Goal: Task Accomplishment & Management: Manage account settings

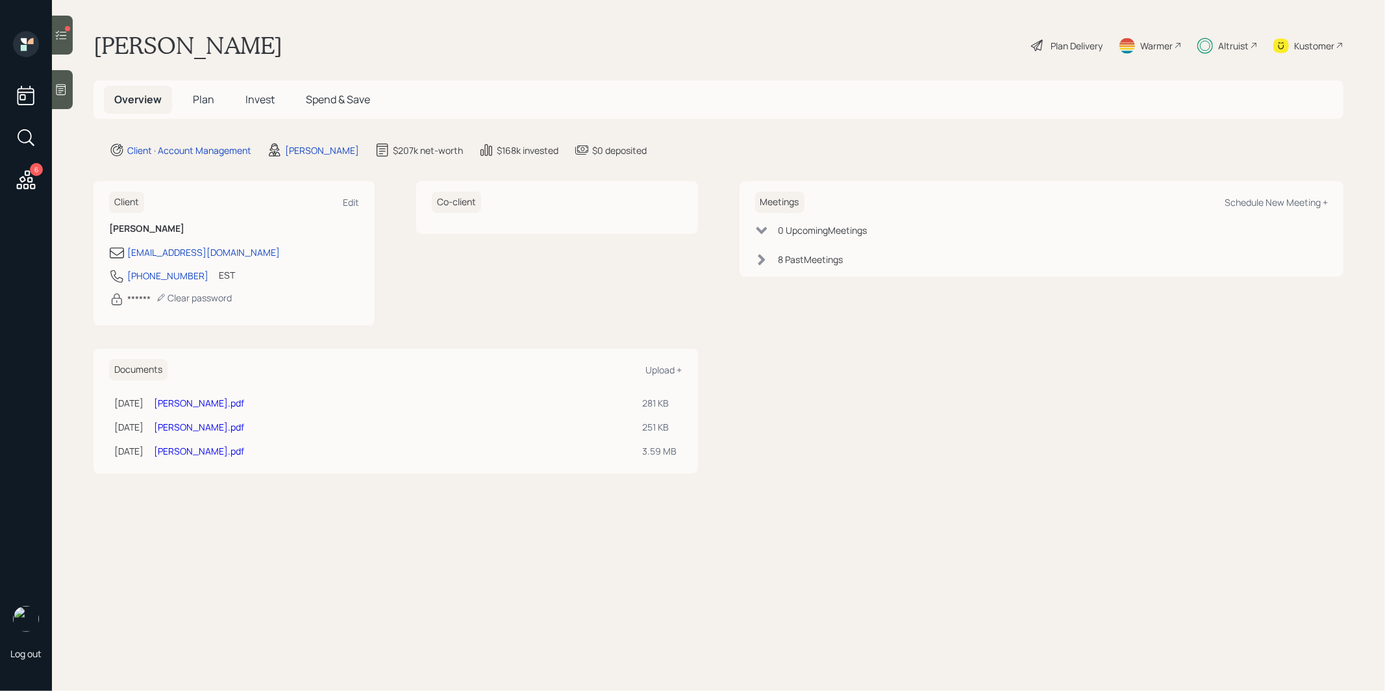
click at [251, 101] on span "Invest" at bounding box center [259, 99] width 29 height 14
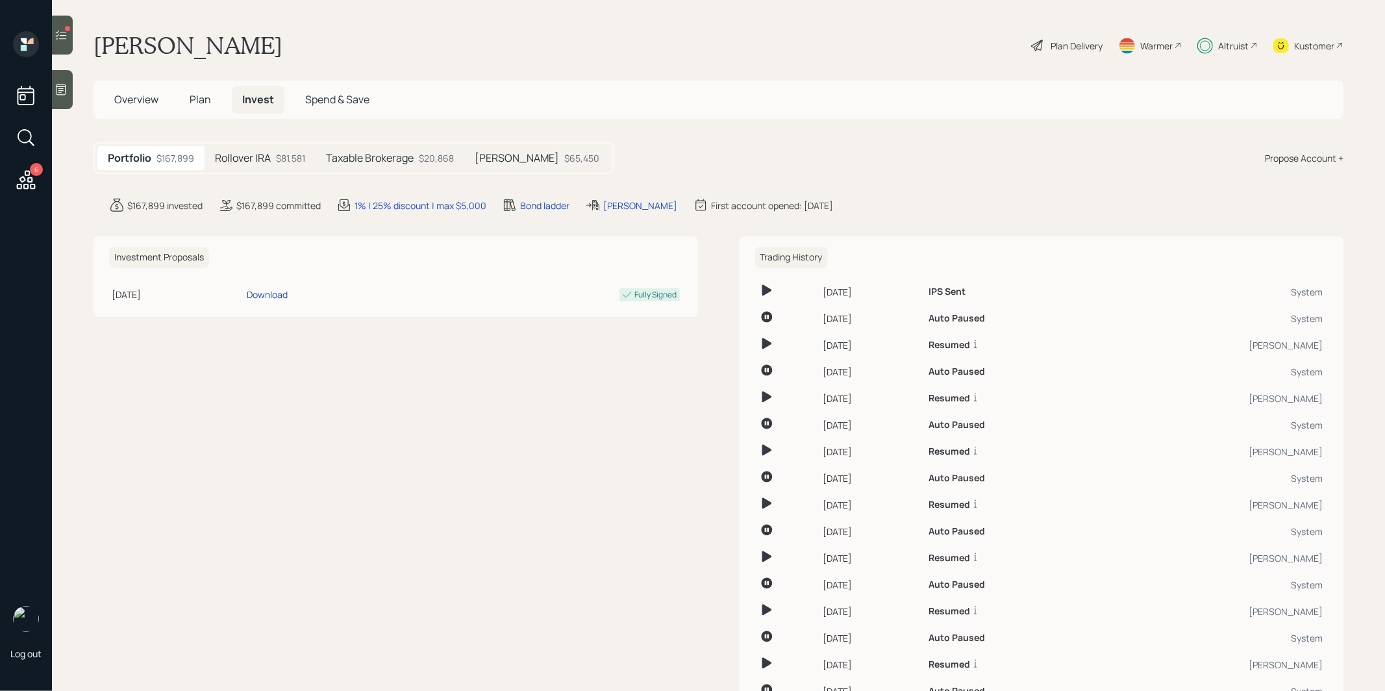
click at [406, 154] on h5 "Taxable Brokerage" at bounding box center [370, 158] width 88 height 12
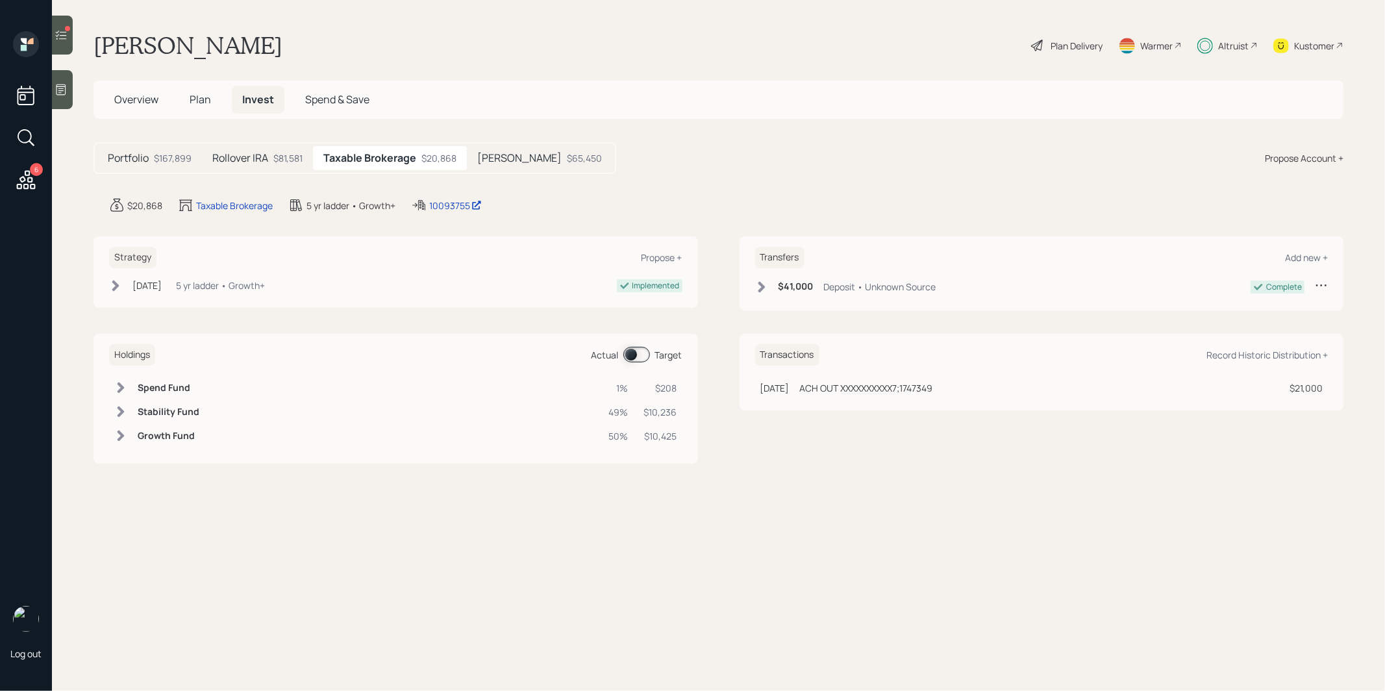
click at [634, 347] on span at bounding box center [636, 355] width 27 height 16
click at [505, 158] on h5 "[PERSON_NAME]" at bounding box center [519, 158] width 84 height 12
click at [633, 347] on span at bounding box center [636, 355] width 27 height 16
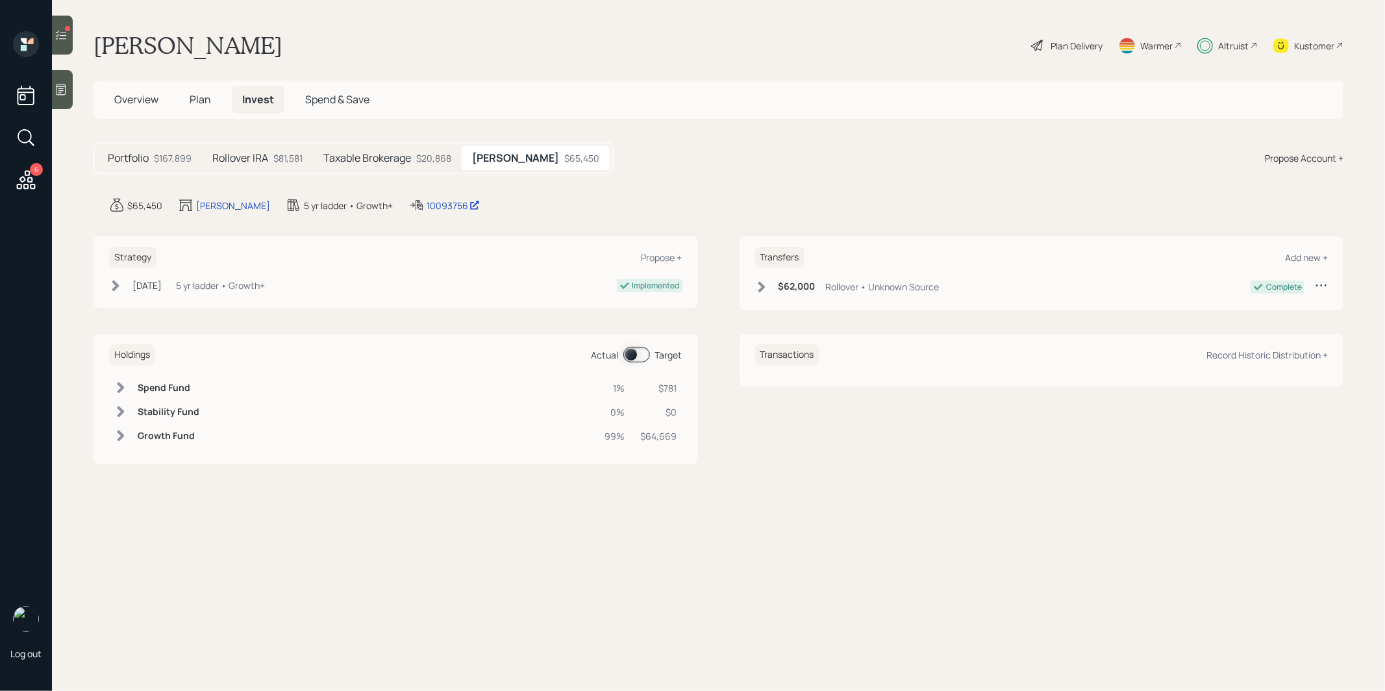
click at [232, 155] on h5 "Rollover IRA" at bounding box center [240, 158] width 56 height 12
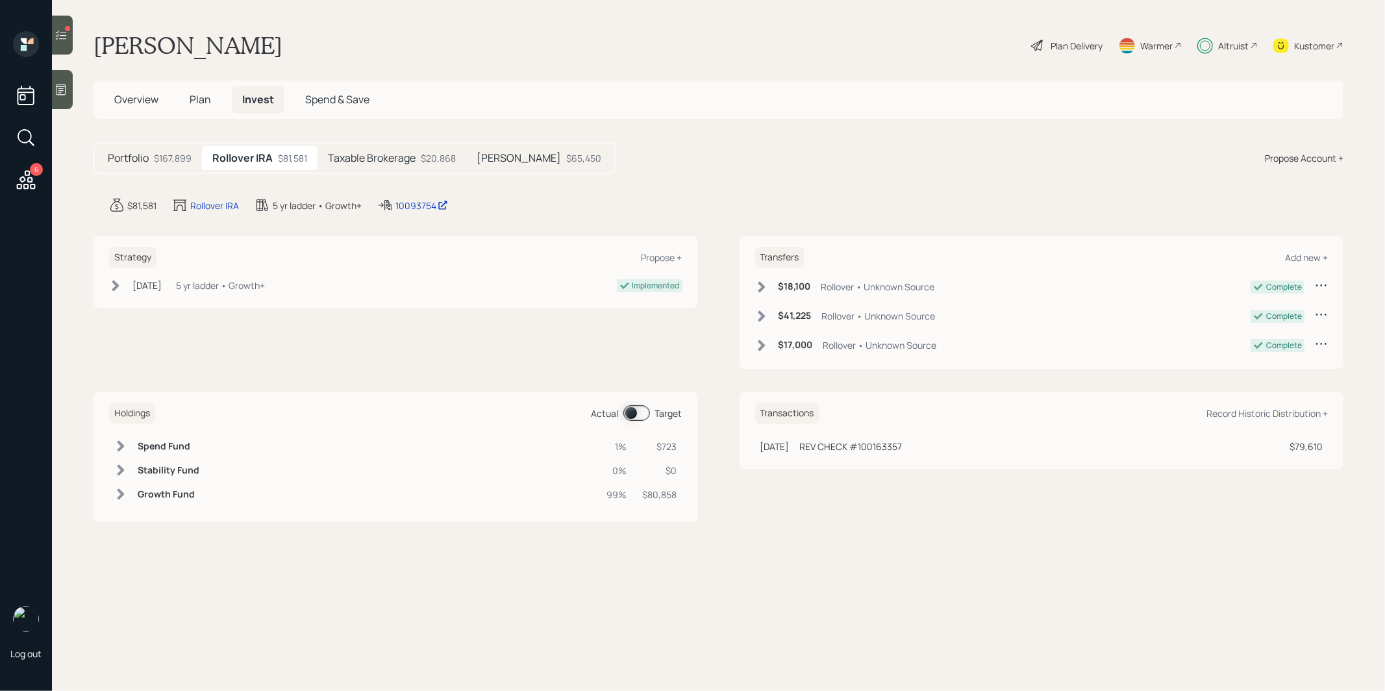
click at [628, 412] on span at bounding box center [636, 413] width 27 height 16
click at [62, 38] on icon at bounding box center [61, 35] width 13 height 13
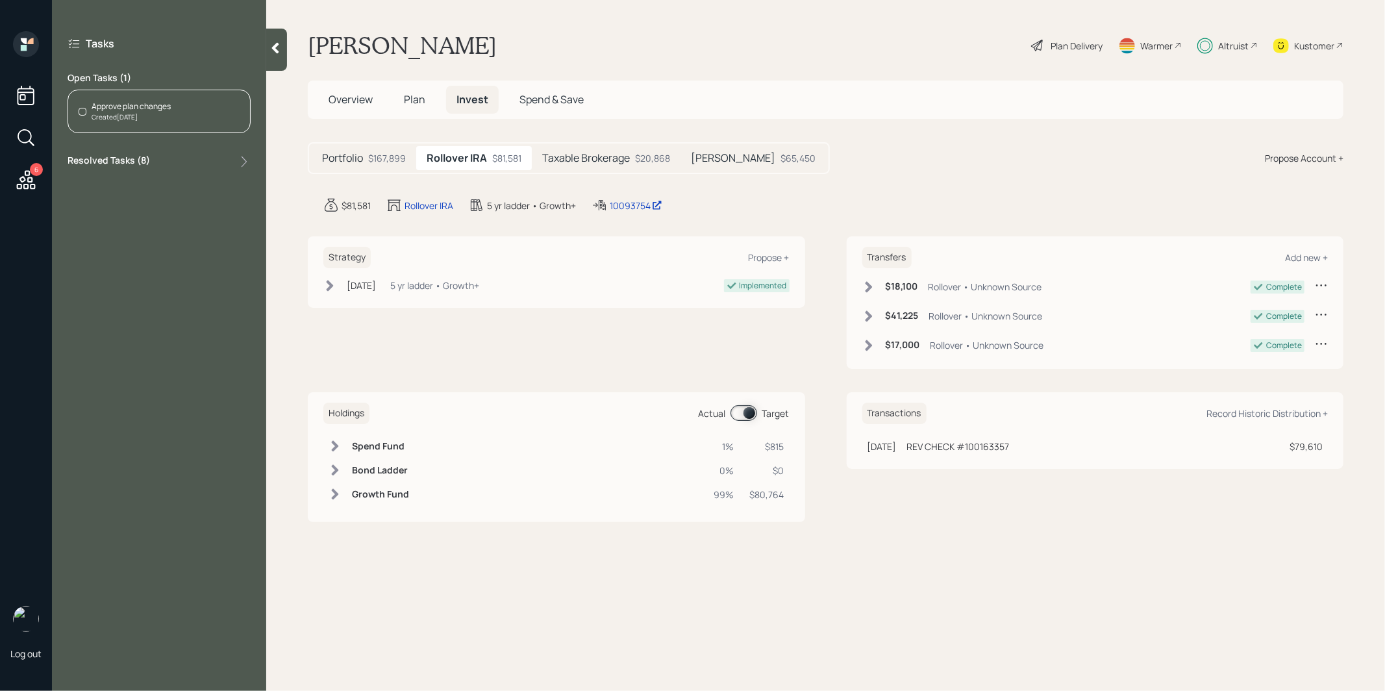
click at [190, 111] on div "Approve plan changes Created [DATE]" at bounding box center [159, 111] width 183 height 43
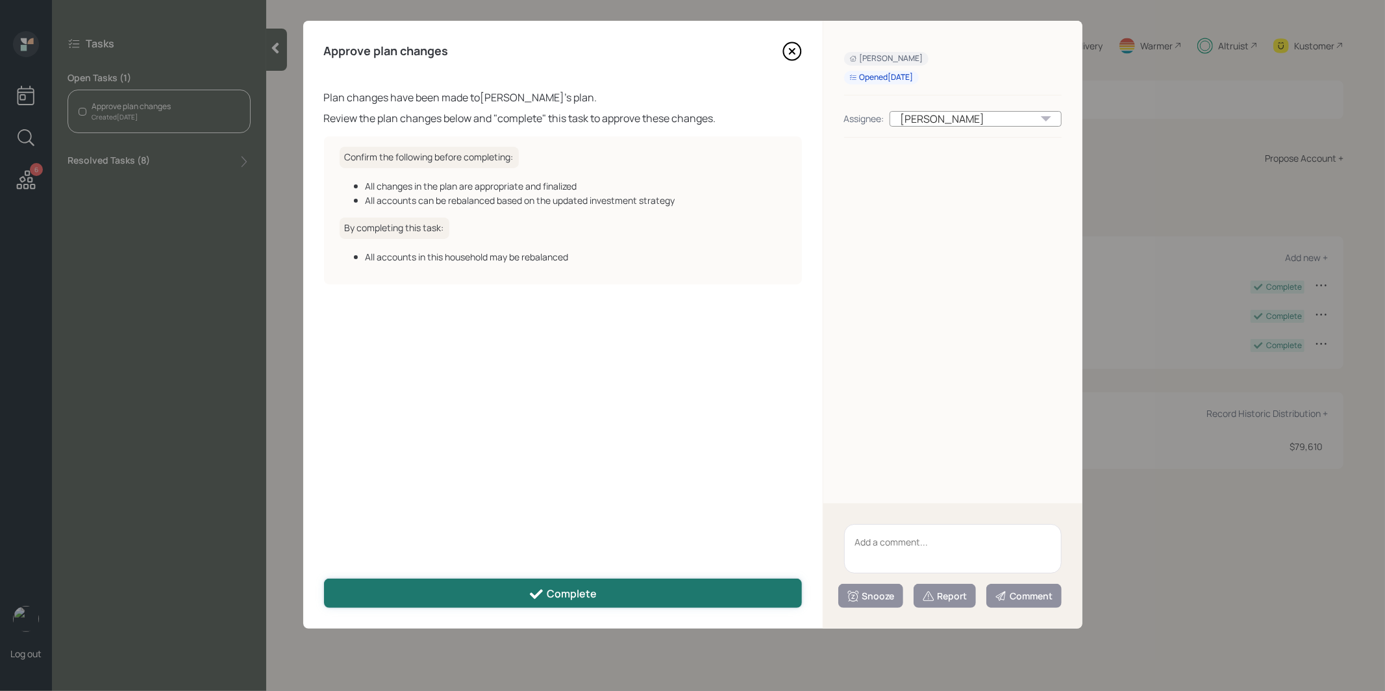
click at [488, 590] on button "Complete" at bounding box center [563, 592] width 478 height 29
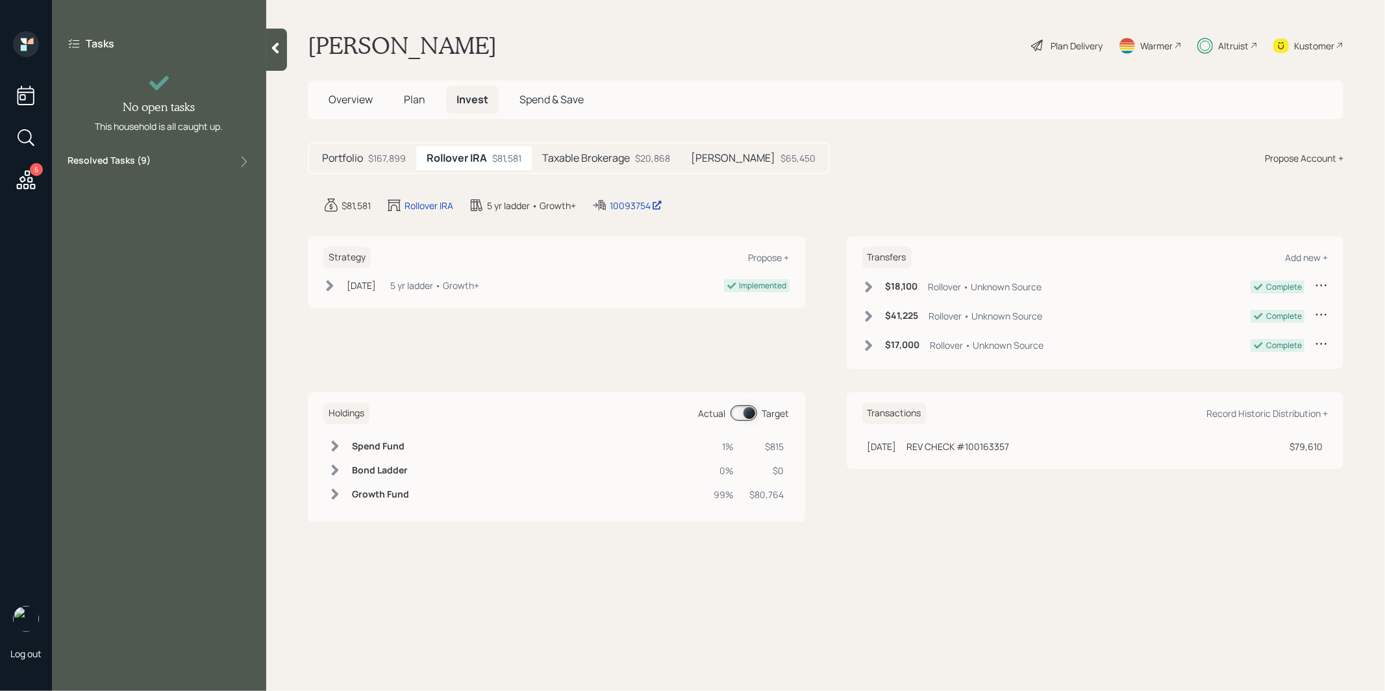
click at [34, 180] on icon at bounding box center [25, 179] width 23 height 23
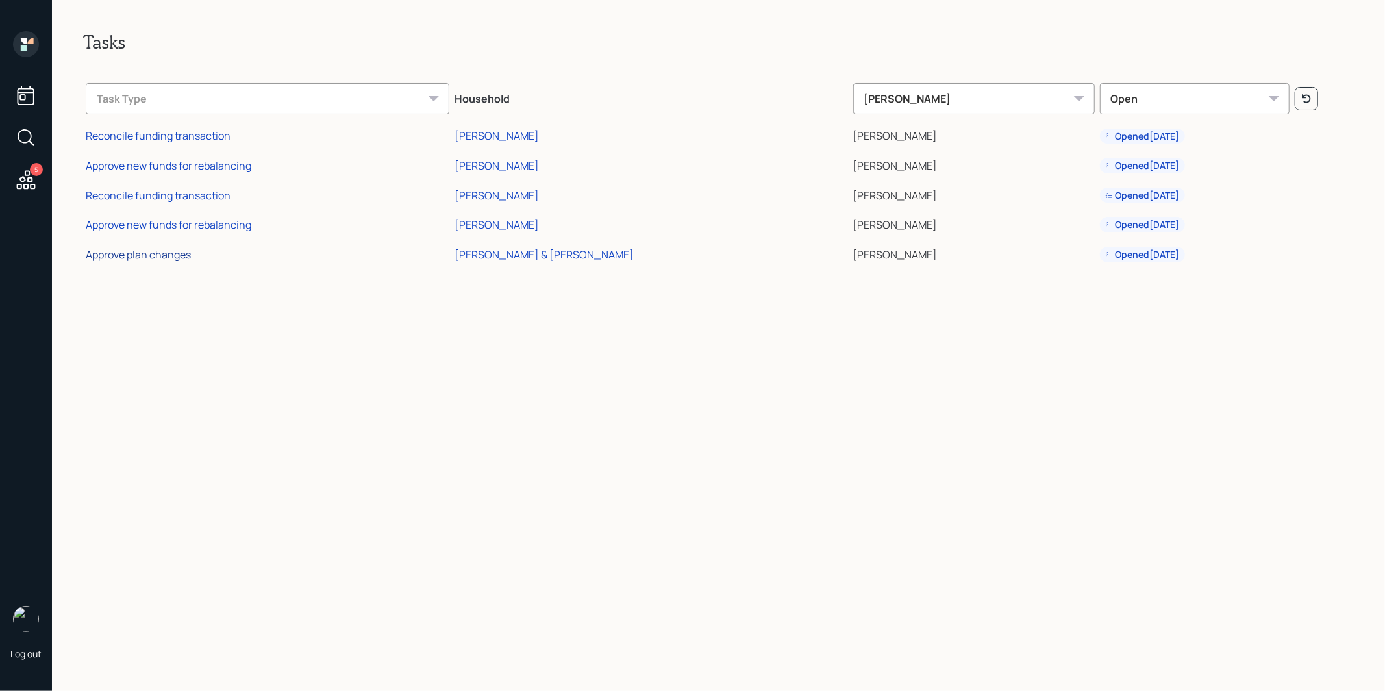
click at [114, 253] on div "Approve plan changes" at bounding box center [138, 254] width 105 height 14
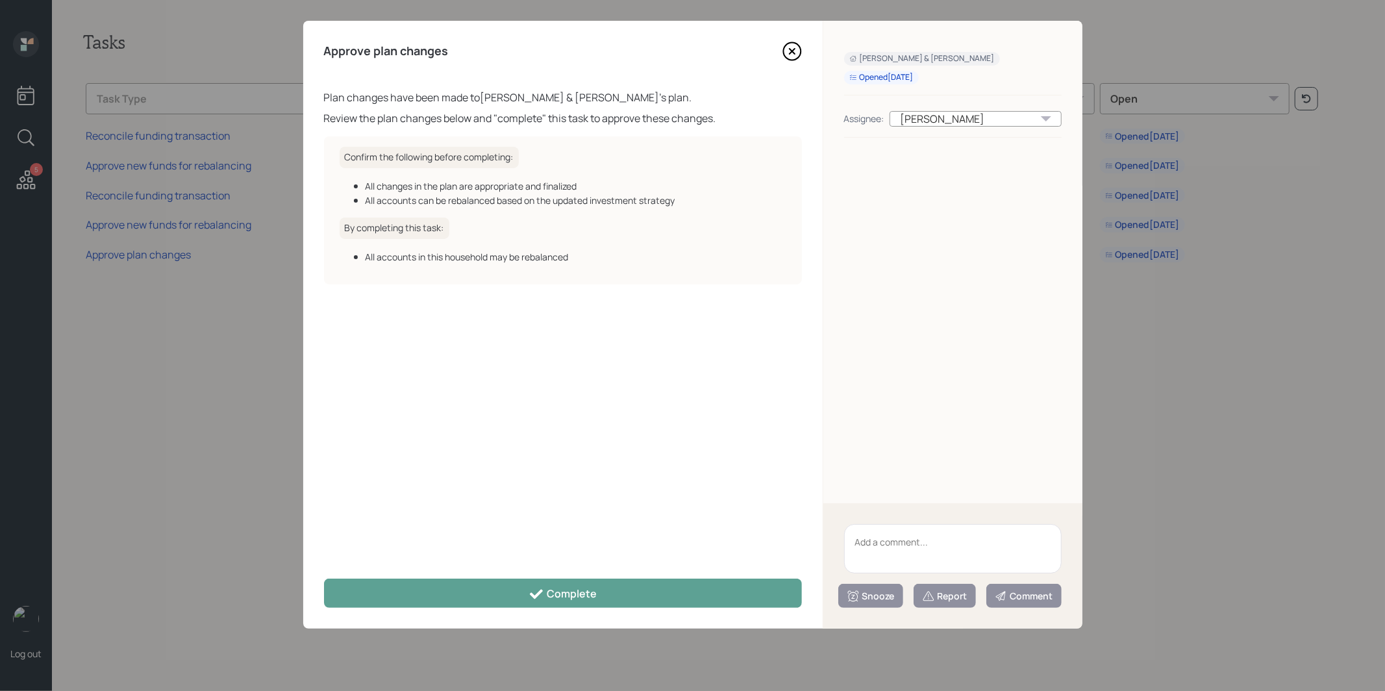
click at [799, 47] on icon at bounding box center [792, 52] width 18 height 18
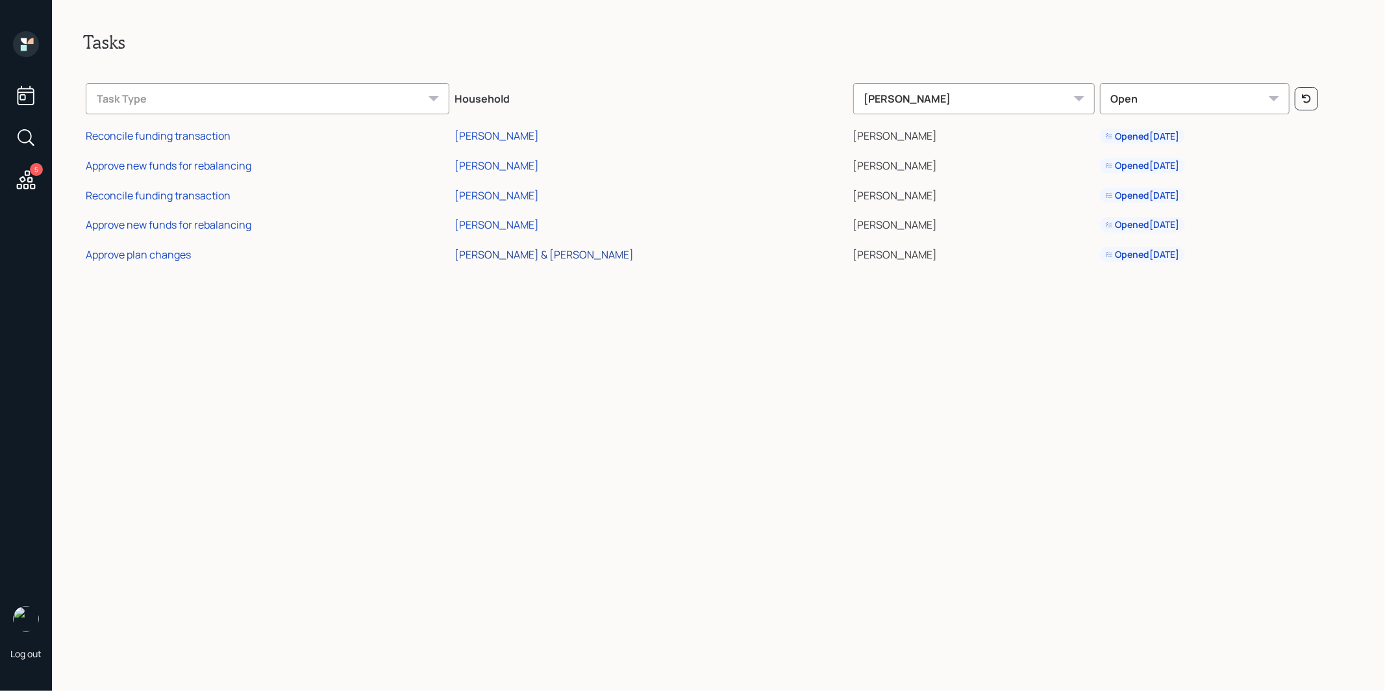
click at [528, 257] on div "[PERSON_NAME] & [PERSON_NAME]" at bounding box center [543, 254] width 179 height 14
